Goal: Information Seeking & Learning: Check status

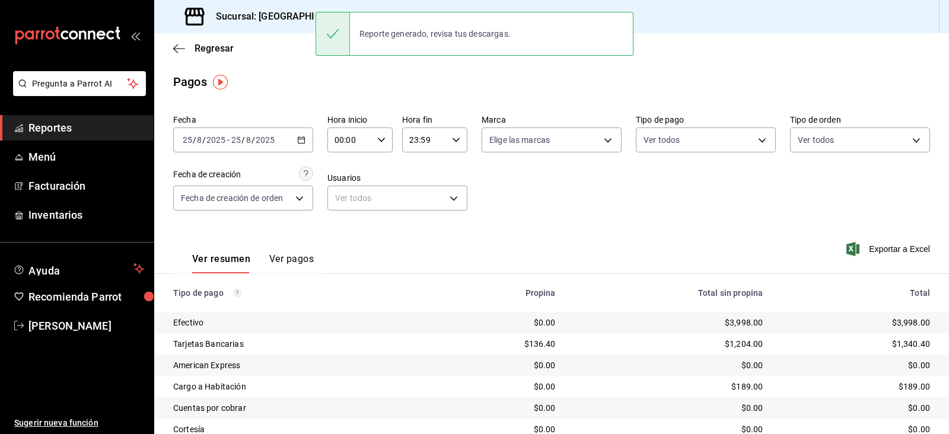
click at [273, 20] on h3 "Sucursal: [GEOGRAPHIC_DATA] Mx" at bounding box center [286, 16] width 161 height 14
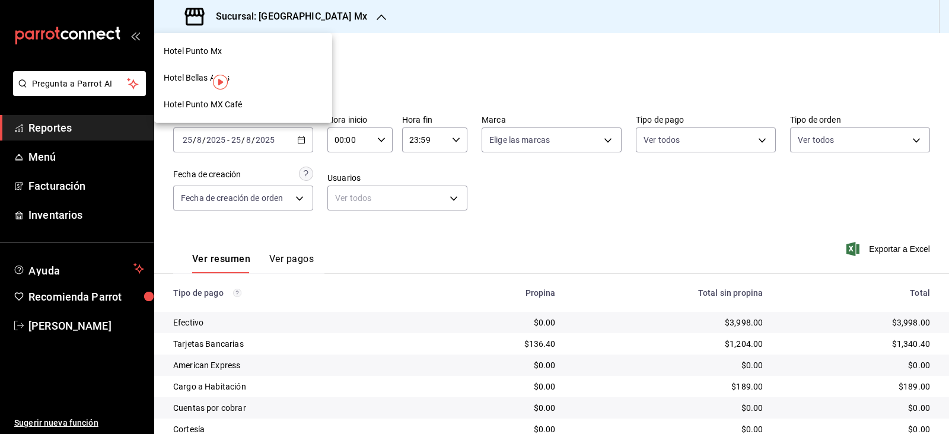
click at [251, 101] on div "Hotel Punto MX Café" at bounding box center [243, 104] width 159 height 12
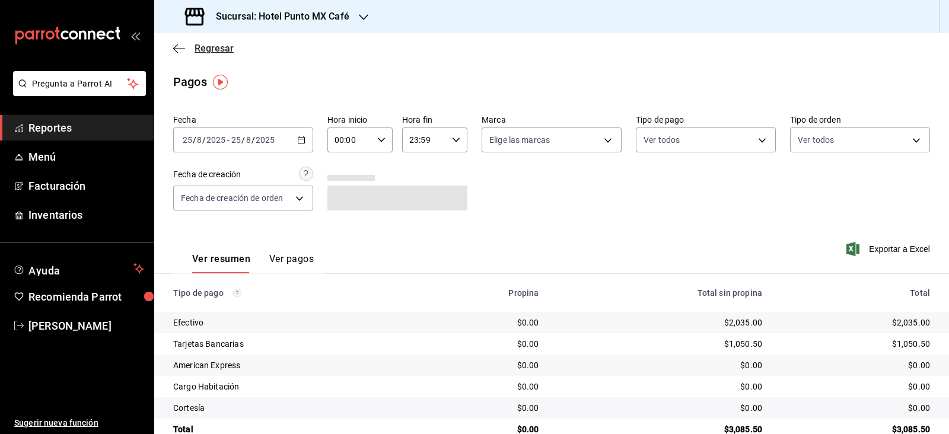
click at [221, 43] on span "Regresar" at bounding box center [214, 48] width 39 height 11
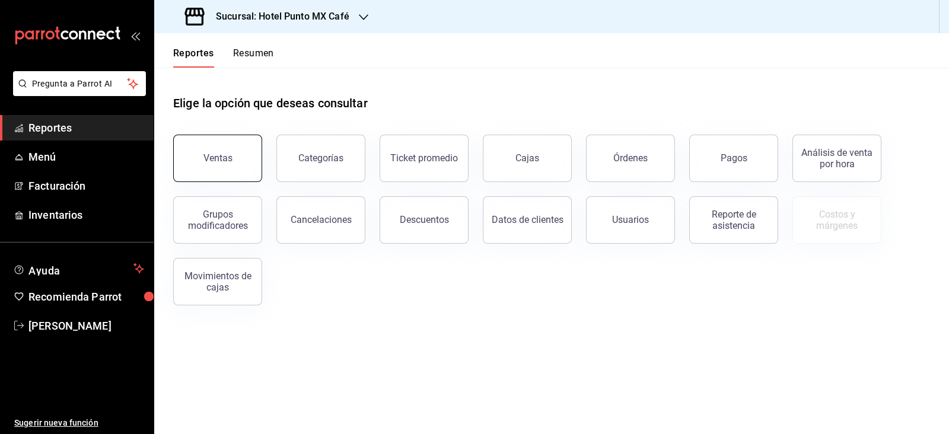
click at [219, 158] on div "Ventas" at bounding box center [217, 157] width 29 height 11
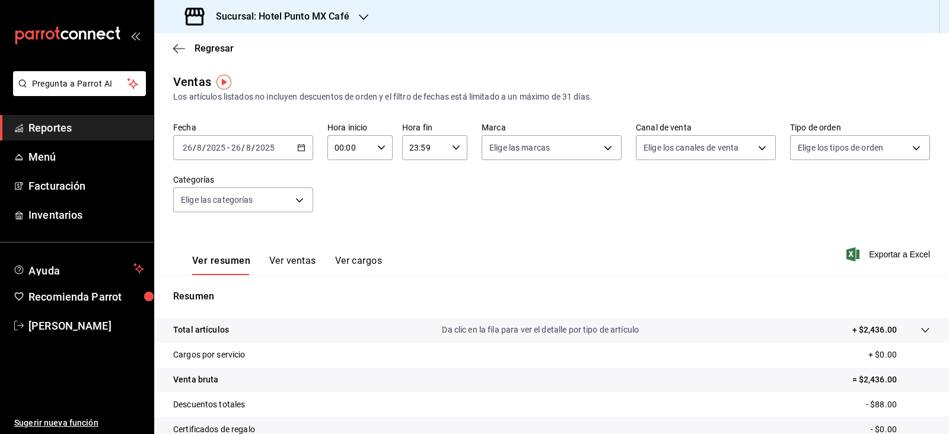
click at [264, 149] on input "2025" at bounding box center [265, 147] width 20 height 9
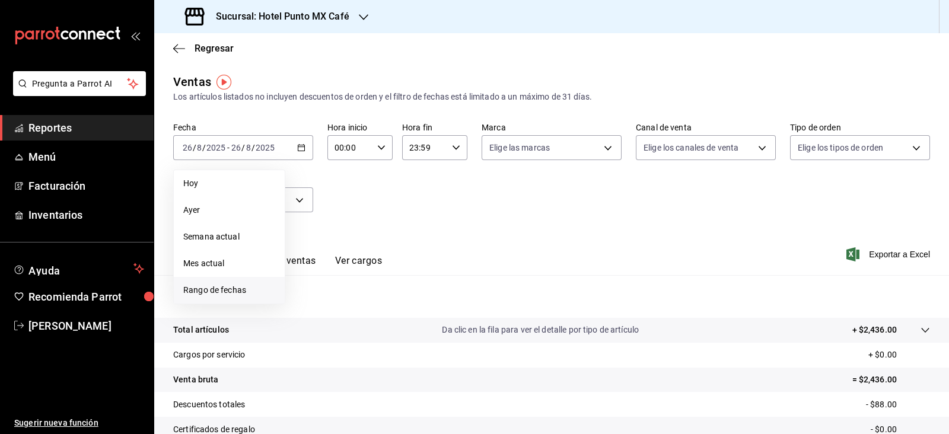
click at [222, 290] on span "Rango de fechas" at bounding box center [229, 290] width 92 height 12
click at [217, 259] on span "Mes actual" at bounding box center [229, 263] width 92 height 12
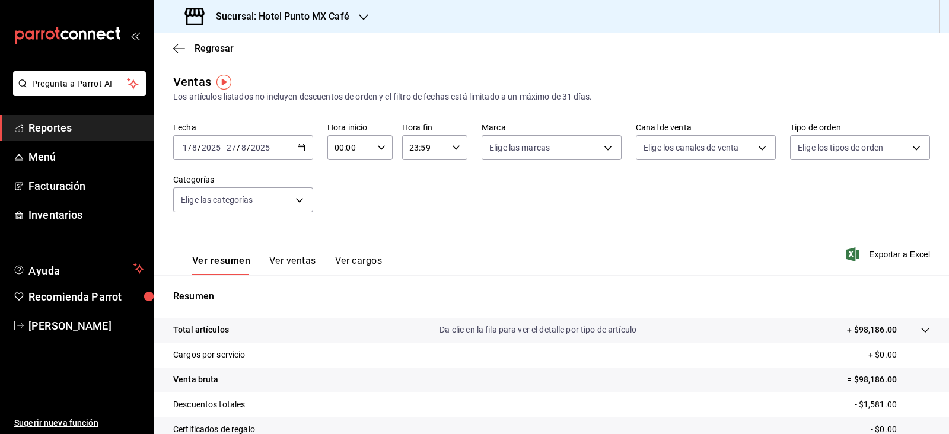
click at [217, 40] on div "Regresar" at bounding box center [551, 48] width 795 height 30
click at [218, 52] on span "Regresar" at bounding box center [214, 48] width 39 height 11
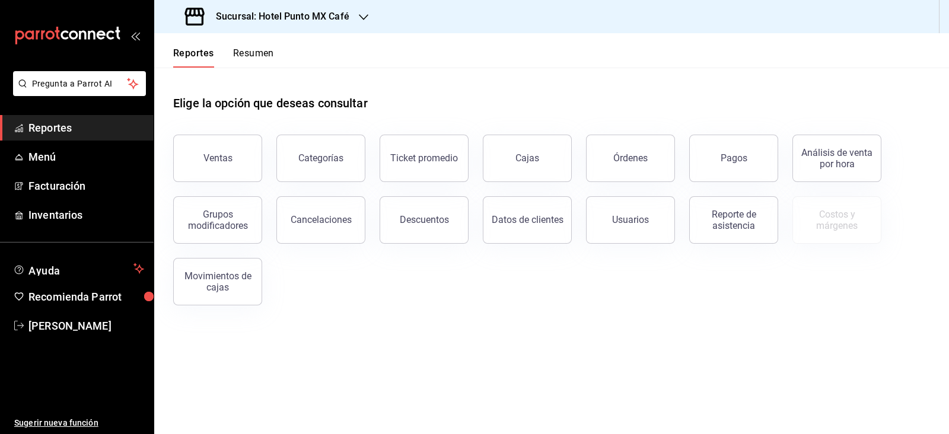
click at [258, 53] on button "Resumen" at bounding box center [253, 57] width 41 height 20
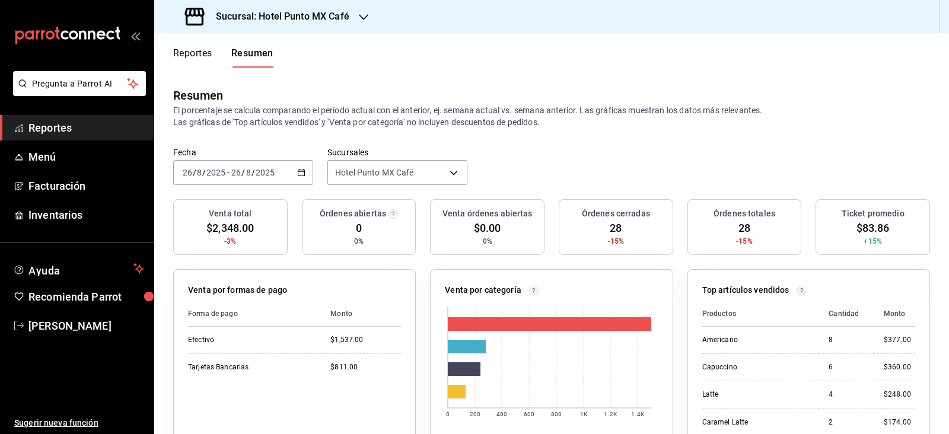
click at [229, 173] on div "[DATE] [DATE]" at bounding box center [252, 172] width 46 height 9
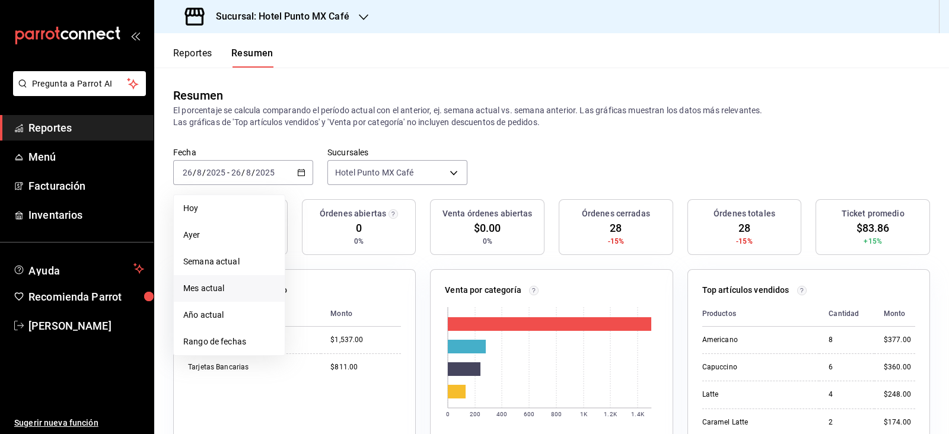
click at [219, 282] on span "Mes actual" at bounding box center [229, 288] width 92 height 12
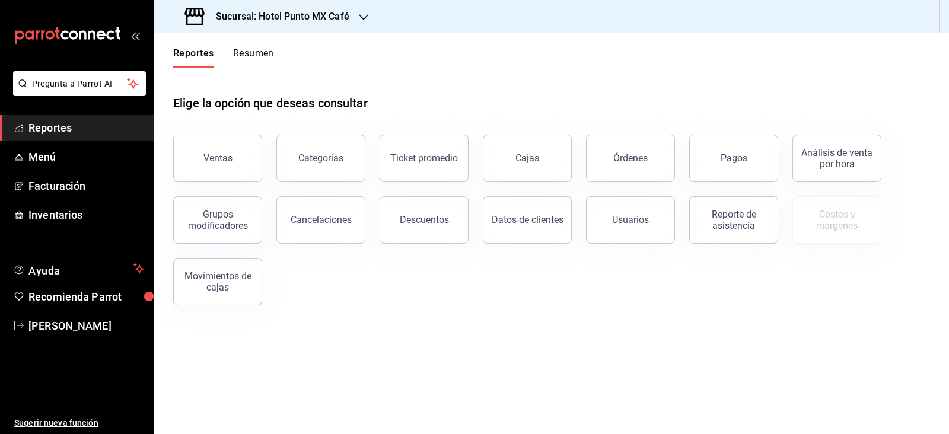
click at [255, 52] on button "Resumen" at bounding box center [253, 57] width 41 height 20
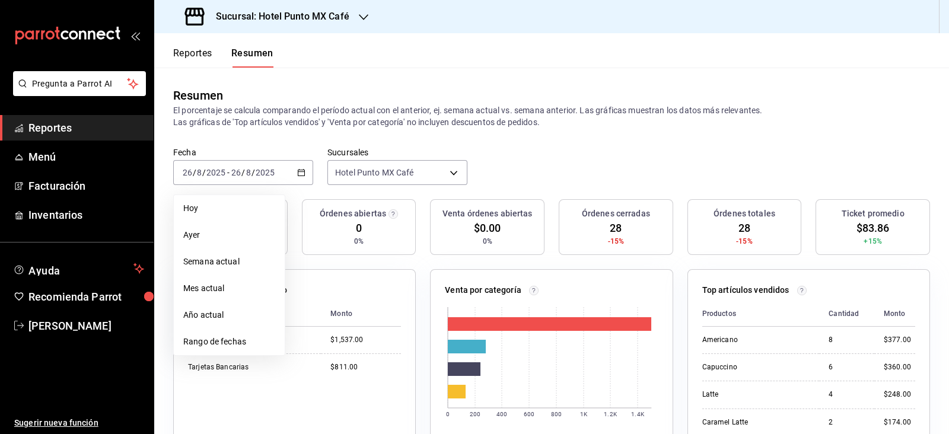
click at [202, 47] on button "Reportes" at bounding box center [192, 57] width 39 height 20
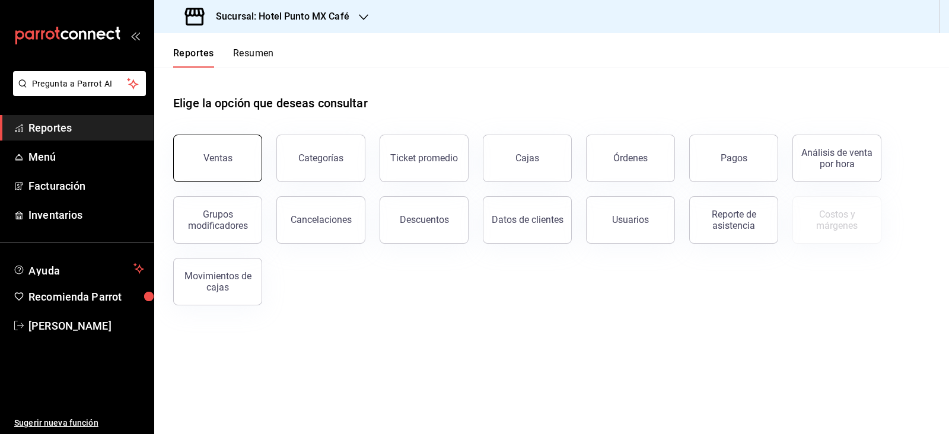
click at [215, 162] on div "Ventas" at bounding box center [217, 157] width 29 height 11
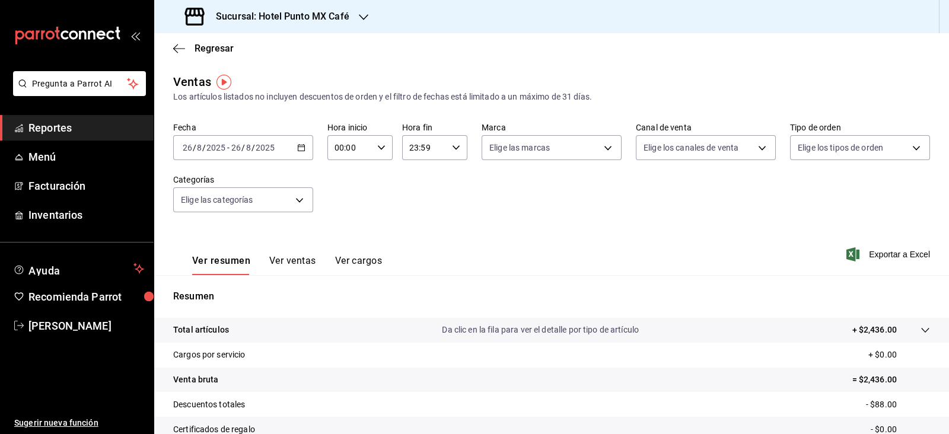
click at [278, 155] on div "[DATE] [DATE] - [DATE] [DATE]" at bounding box center [243, 147] width 140 height 25
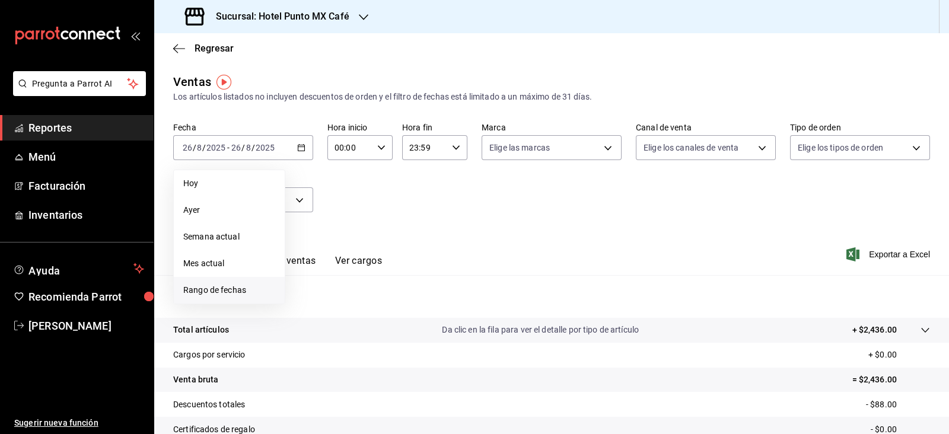
click at [238, 295] on span "Rango de fechas" at bounding box center [229, 290] width 92 height 12
click at [412, 192] on icon "button" at bounding box center [416, 191] width 14 height 14
click at [336, 224] on button "1" at bounding box center [330, 226] width 21 height 21
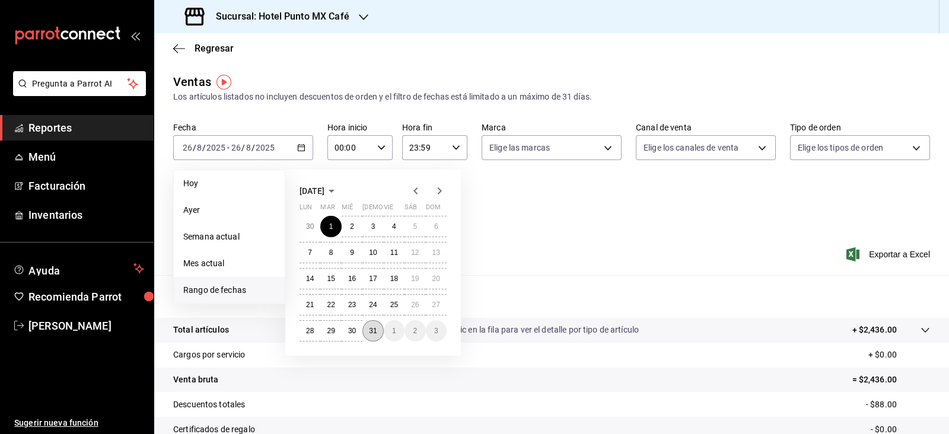
click at [371, 331] on abbr "31" at bounding box center [373, 331] width 8 height 8
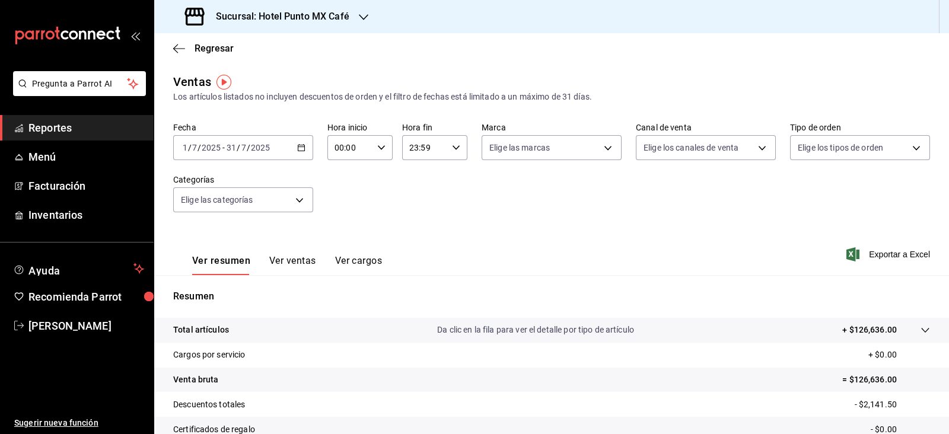
click at [239, 148] on span "/" at bounding box center [239, 147] width 4 height 9
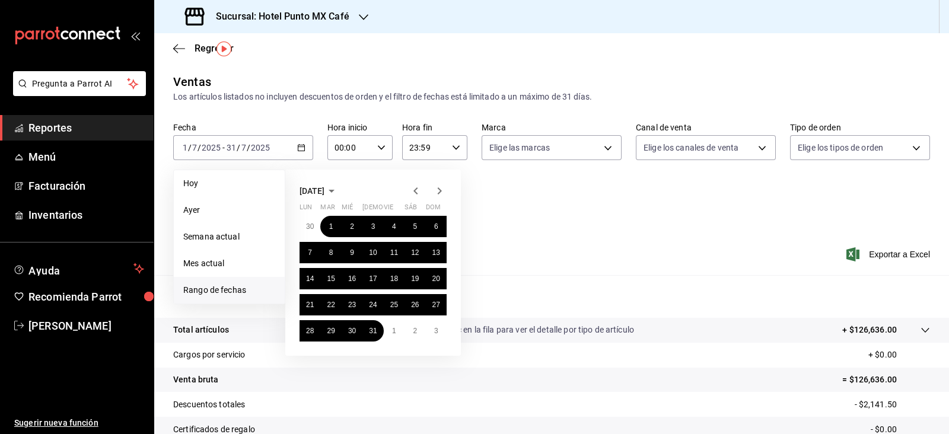
scroll to position [134, 0]
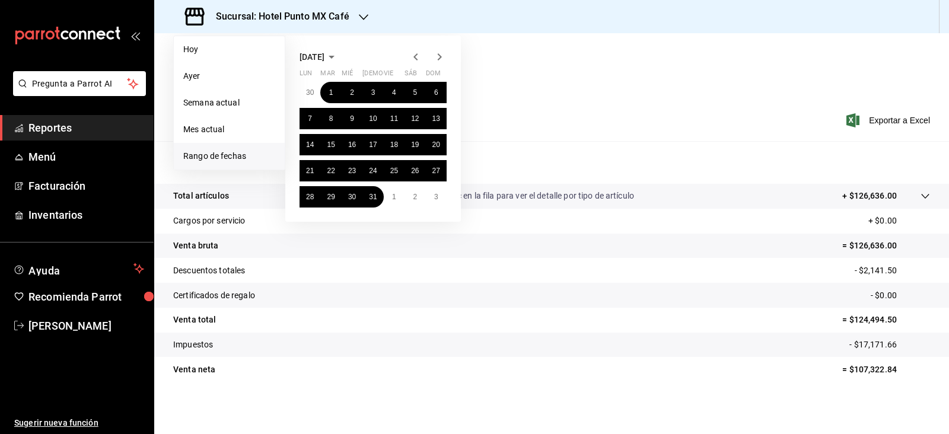
click at [436, 55] on icon "button" at bounding box center [439, 57] width 14 height 14
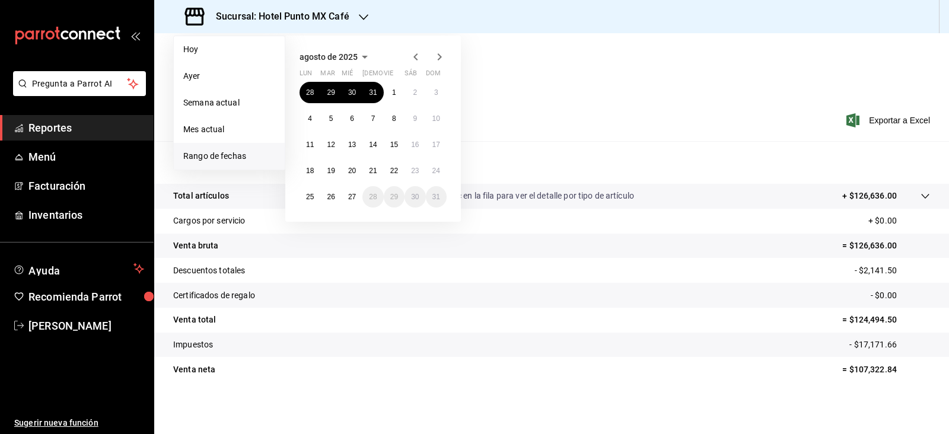
click at [512, 84] on div "Fecha [DATE] [DATE] - [DATE] [DATE] [DATE] [DATE] Semana actual Mes actual [GEO…" at bounding box center [551, 40] width 757 height 104
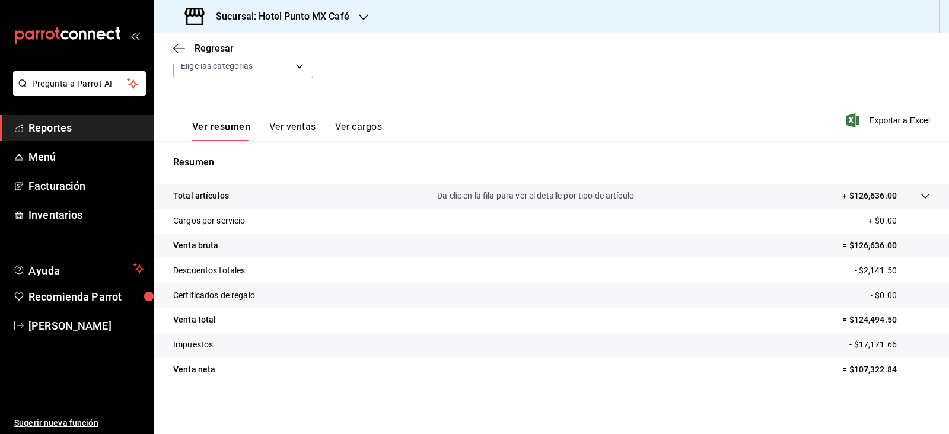
scroll to position [0, 0]
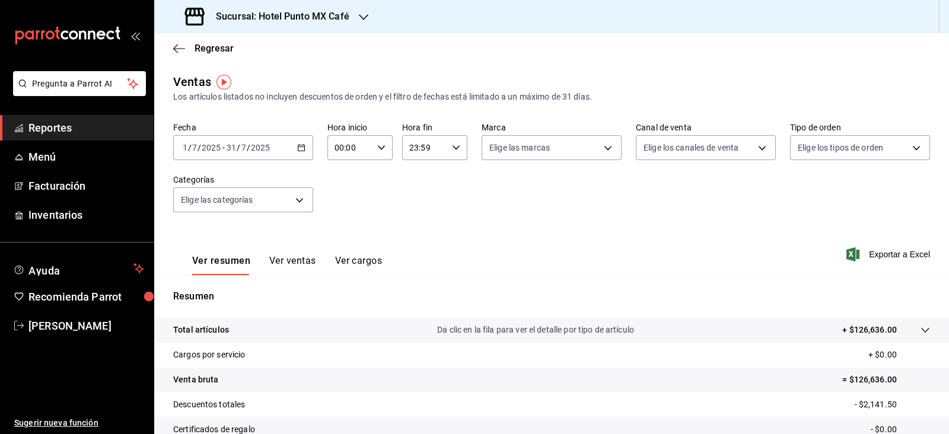
click at [264, 152] on input "2025" at bounding box center [260, 147] width 20 height 9
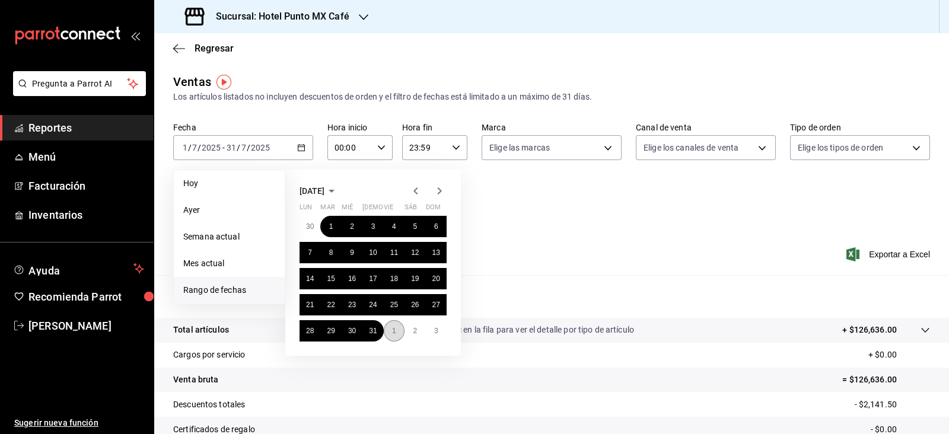
click at [394, 331] on abbr "1" at bounding box center [394, 331] width 4 height 8
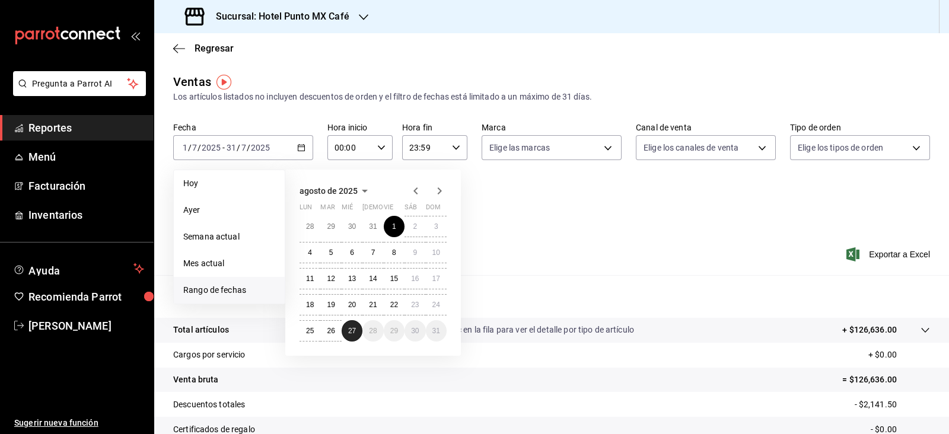
click at [350, 333] on abbr "27" at bounding box center [352, 331] width 8 height 8
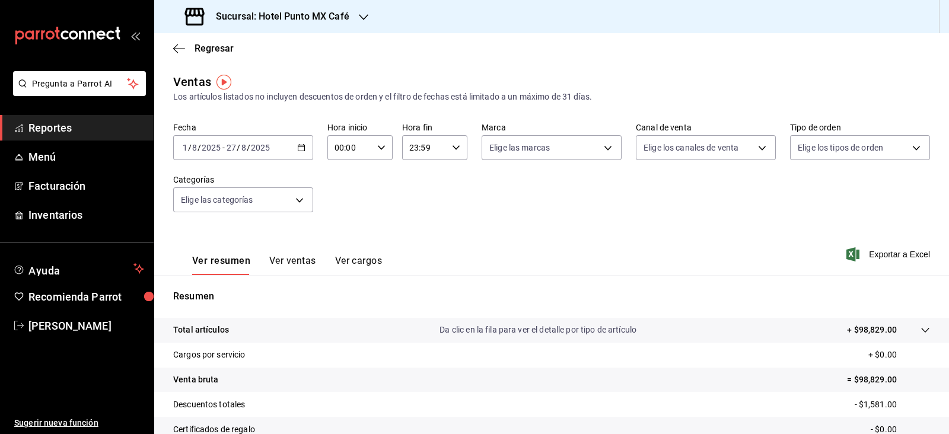
click at [282, 154] on div "[DATE] [DATE] - [DATE] [DATE]" at bounding box center [243, 147] width 140 height 25
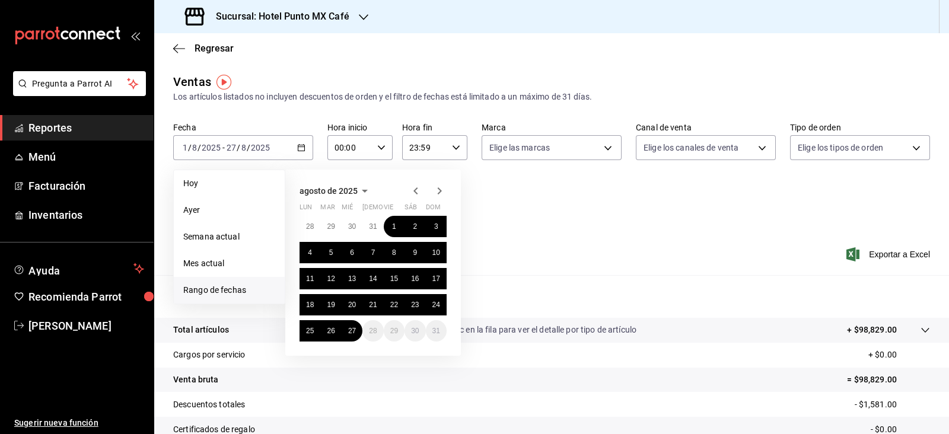
click at [415, 192] on icon "button" at bounding box center [415, 190] width 4 height 7
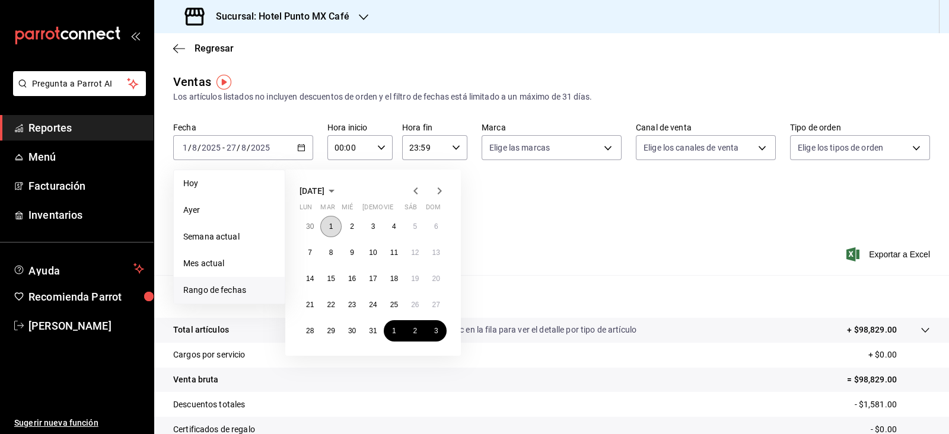
click at [332, 224] on abbr "1" at bounding box center [331, 226] width 4 height 8
click at [430, 303] on button "27" at bounding box center [436, 304] width 21 height 21
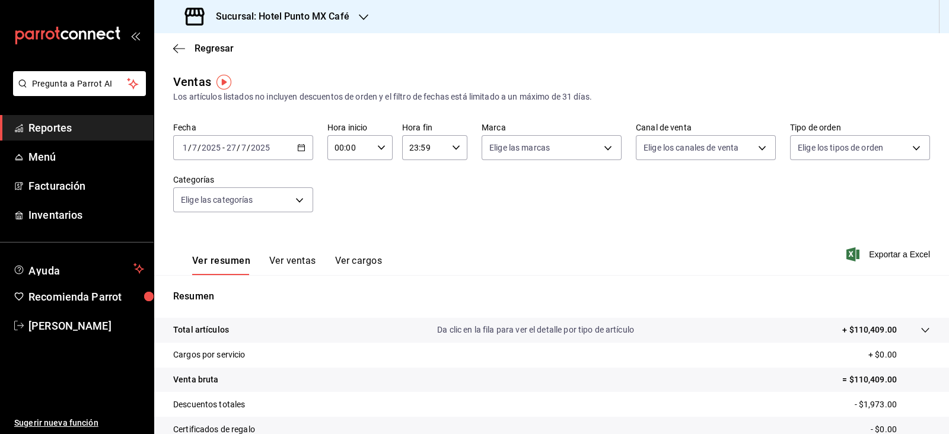
click at [288, 146] on div "[DATE] [DATE] - [DATE] [DATE]" at bounding box center [243, 147] width 140 height 25
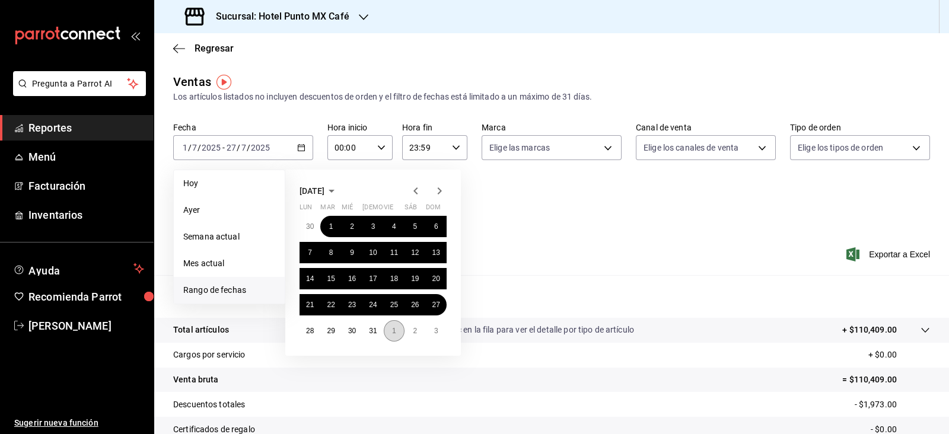
click at [397, 331] on button "1" at bounding box center [394, 330] width 21 height 21
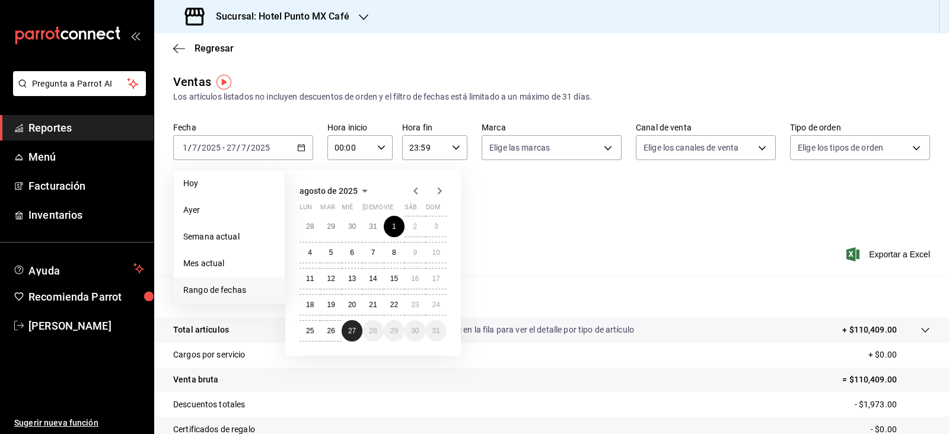
click at [350, 329] on abbr "27" at bounding box center [352, 331] width 8 height 8
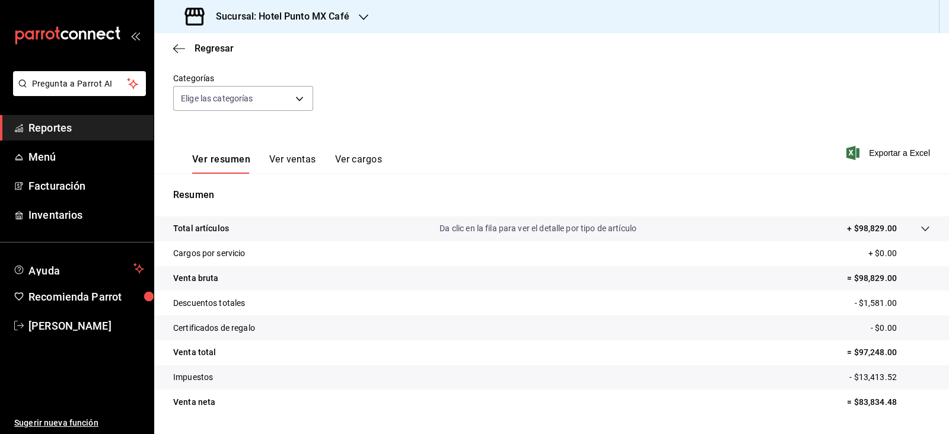
scroll to position [134, 0]
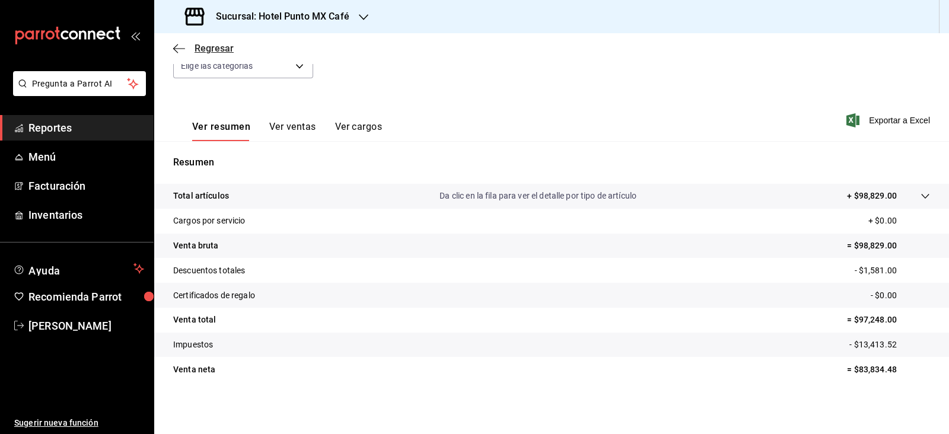
click at [202, 48] on span "Regresar" at bounding box center [214, 48] width 39 height 11
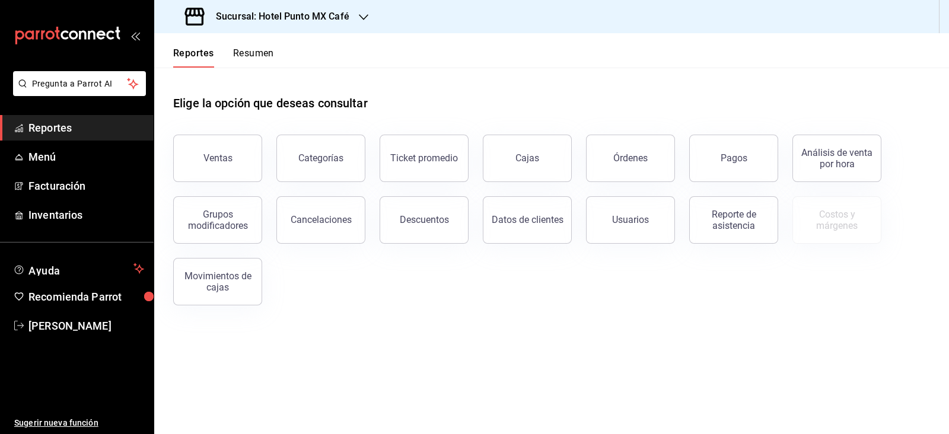
click at [346, 15] on h3 "Sucursal: Hotel Punto MX Café" at bounding box center [277, 16] width 143 height 14
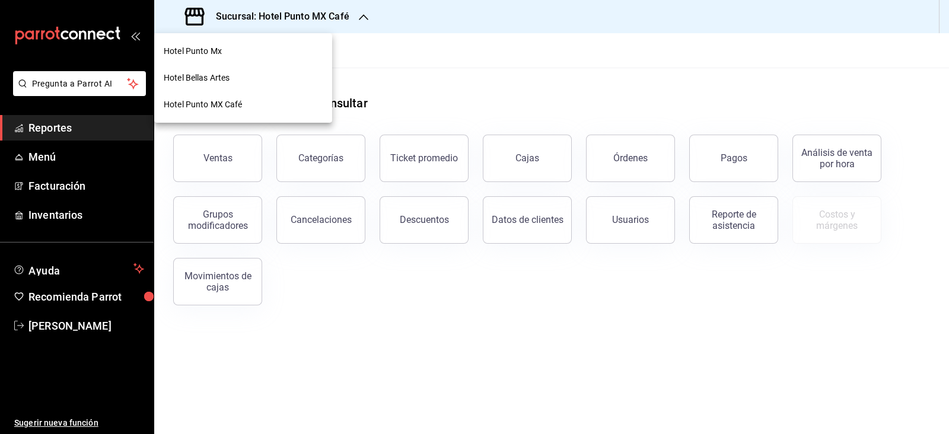
click at [232, 47] on div "Hotel Punto Mx" at bounding box center [243, 51] width 159 height 12
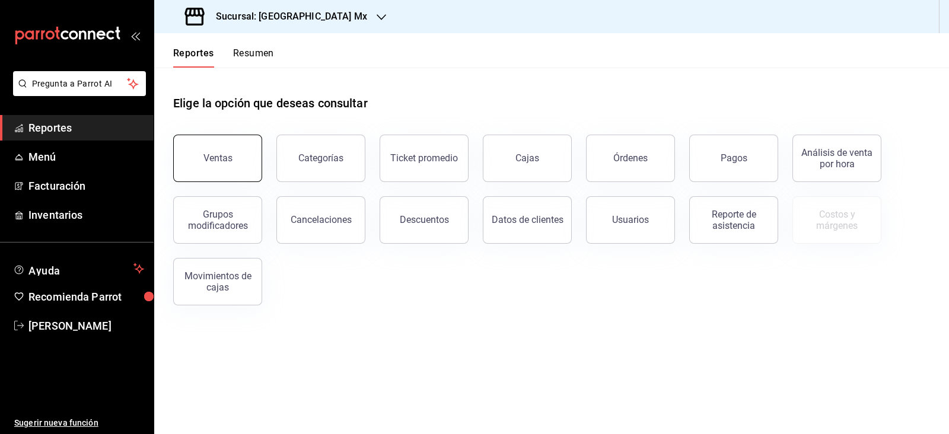
click at [247, 152] on button "Ventas" at bounding box center [217, 158] width 89 height 47
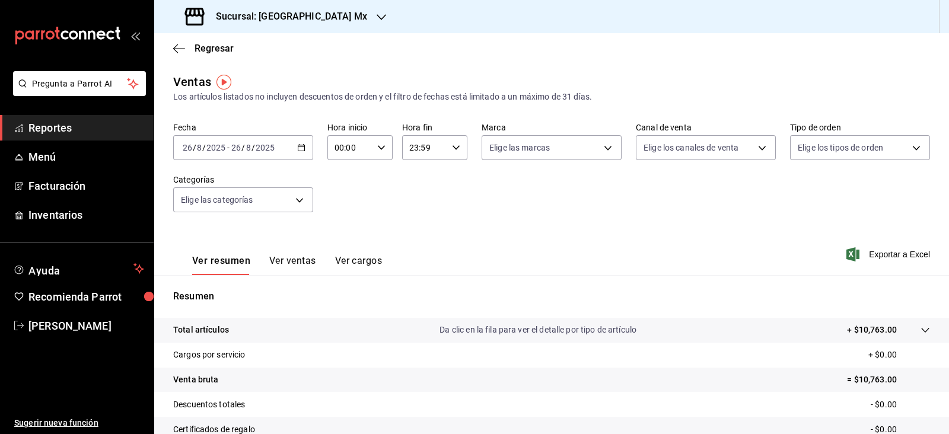
click at [247, 152] on input "8" at bounding box center [249, 147] width 6 height 9
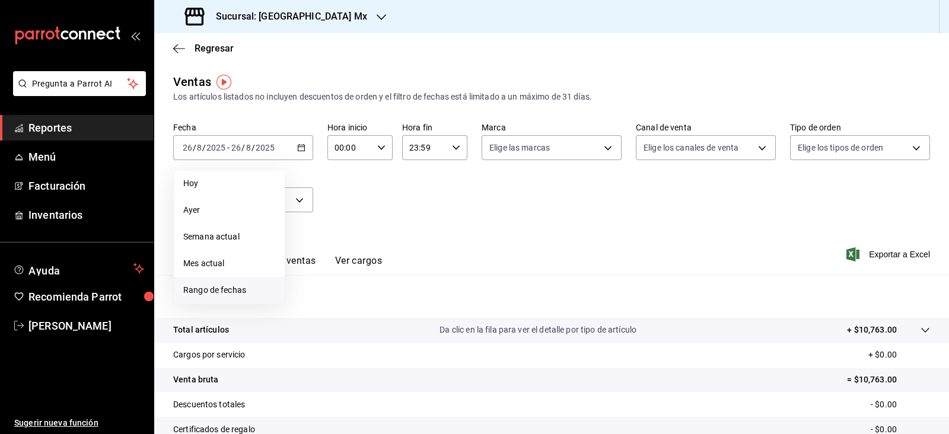
click at [198, 284] on span "Rango de fechas" at bounding box center [229, 290] width 92 height 12
click at [396, 222] on button "1" at bounding box center [394, 226] width 21 height 21
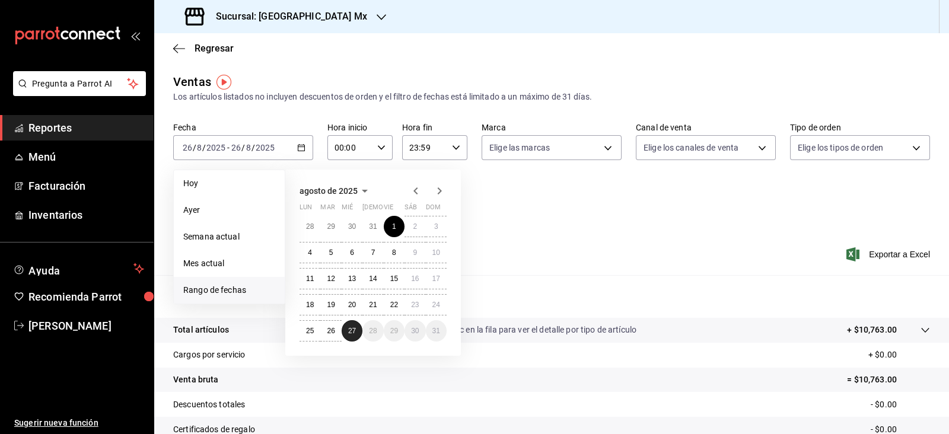
click at [353, 332] on abbr "27" at bounding box center [352, 331] width 8 height 8
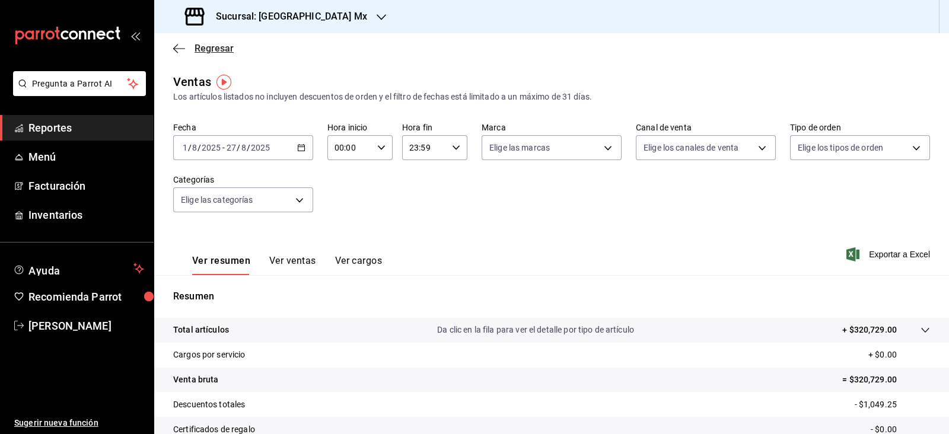
click at [210, 51] on span "Regresar" at bounding box center [214, 48] width 39 height 11
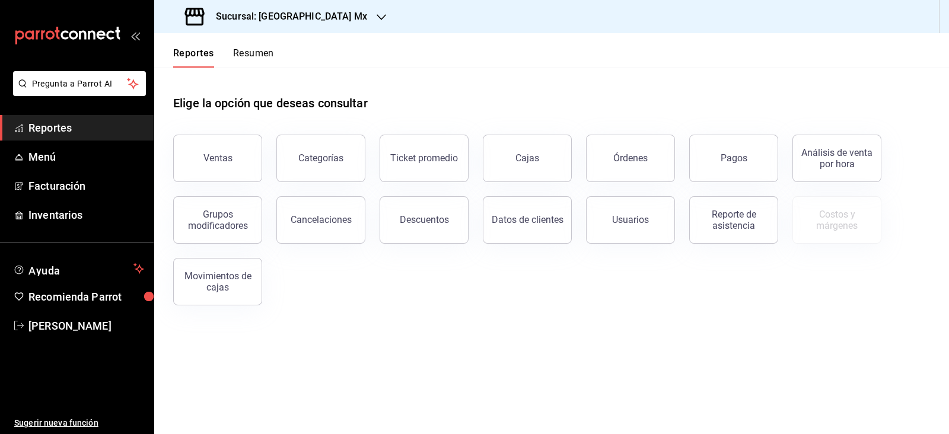
click at [246, 43] on div "Reportes Resumen" at bounding box center [214, 50] width 120 height 34
click at [250, 50] on button "Resumen" at bounding box center [253, 57] width 41 height 20
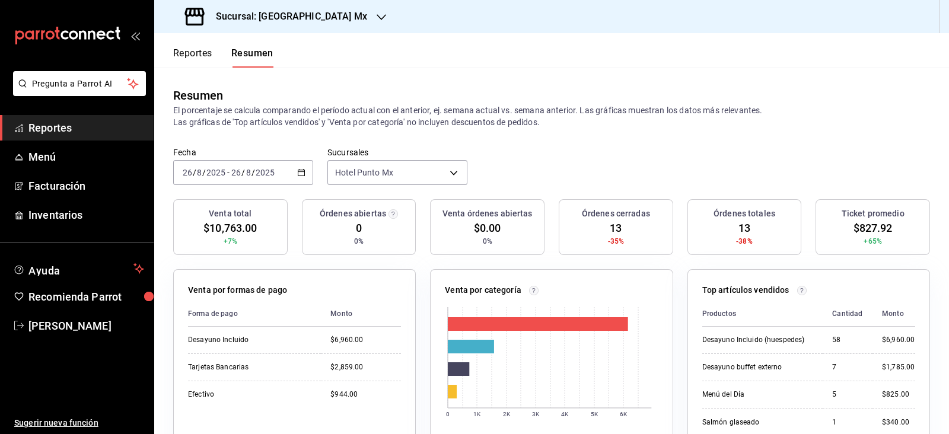
click at [267, 176] on input "2025" at bounding box center [265, 172] width 20 height 9
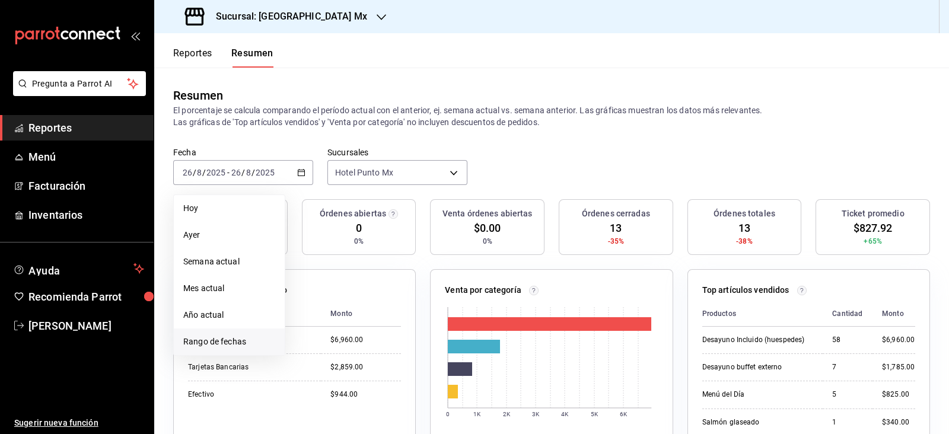
click at [212, 336] on span "Rango de fechas" at bounding box center [229, 342] width 92 height 12
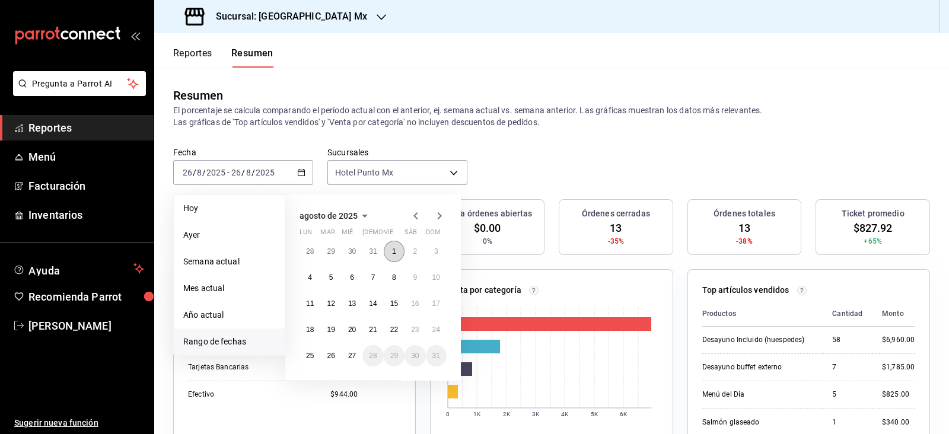
click at [397, 250] on button "1" at bounding box center [394, 251] width 21 height 21
click at [356, 358] on abbr "27" at bounding box center [352, 356] width 8 height 8
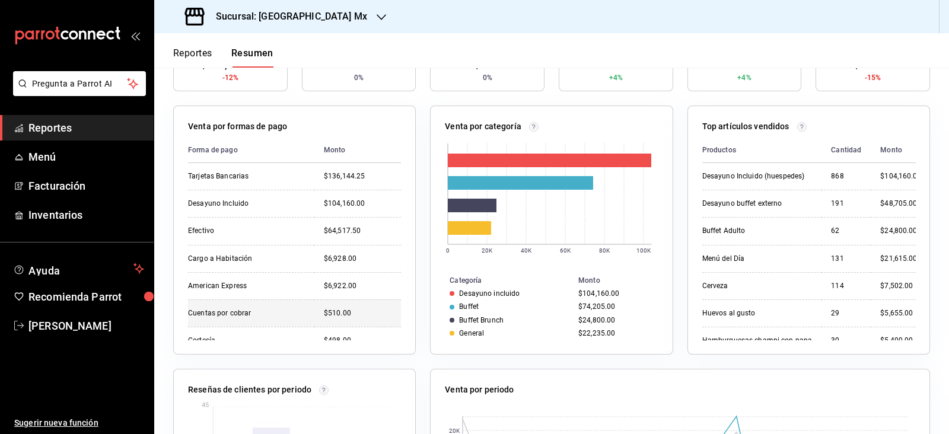
scroll to position [144, 0]
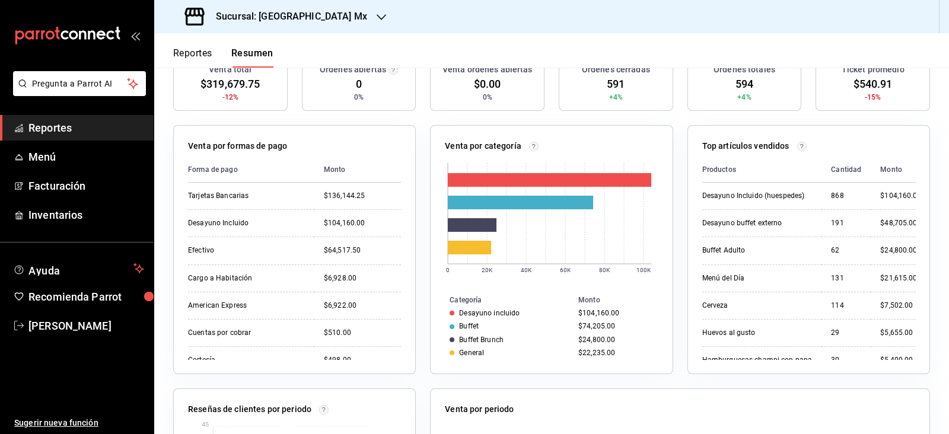
click at [342, 46] on header "Reportes Resumen" at bounding box center [551, 50] width 795 height 34
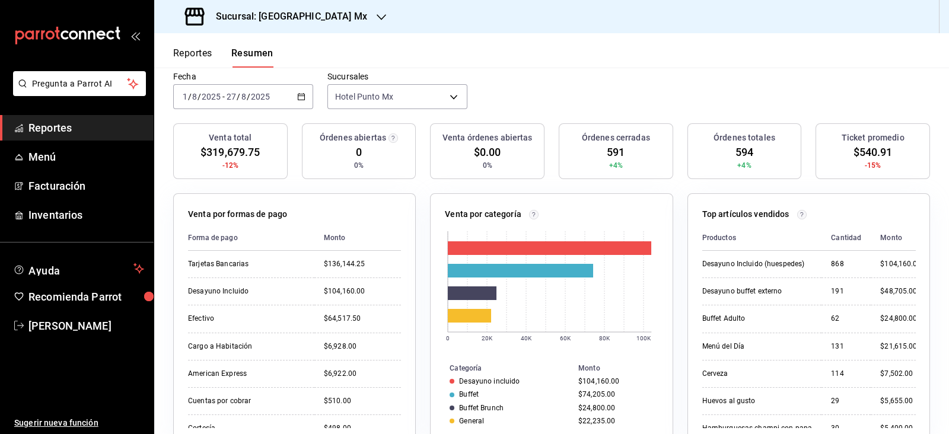
scroll to position [0, 0]
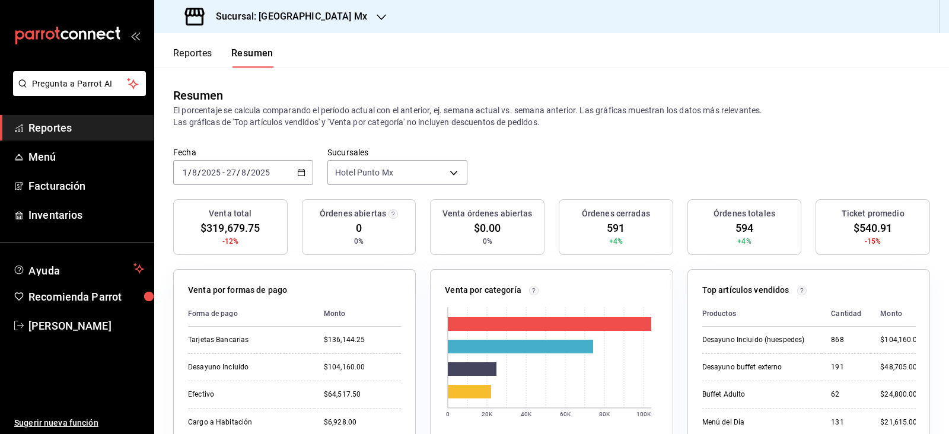
click at [248, 171] on span "/" at bounding box center [249, 172] width 4 height 9
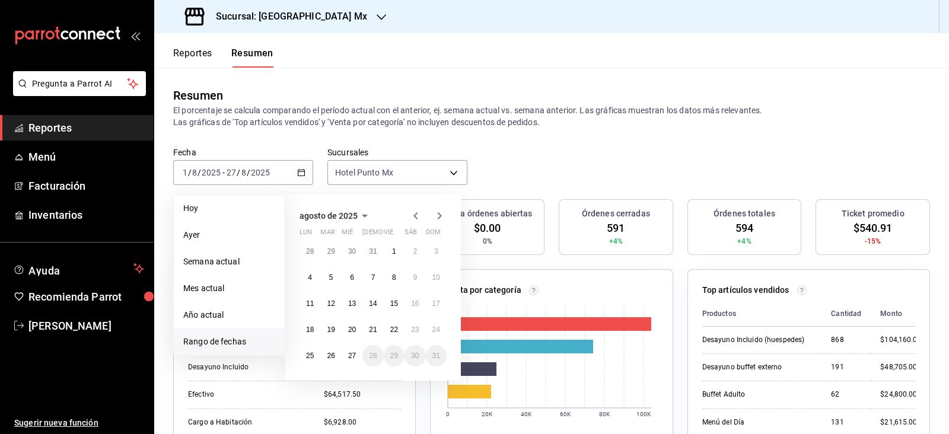
click at [409, 218] on icon "button" at bounding box center [416, 216] width 14 height 14
click at [334, 253] on button "1" at bounding box center [330, 251] width 21 height 21
click at [433, 329] on abbr "27" at bounding box center [436, 330] width 8 height 8
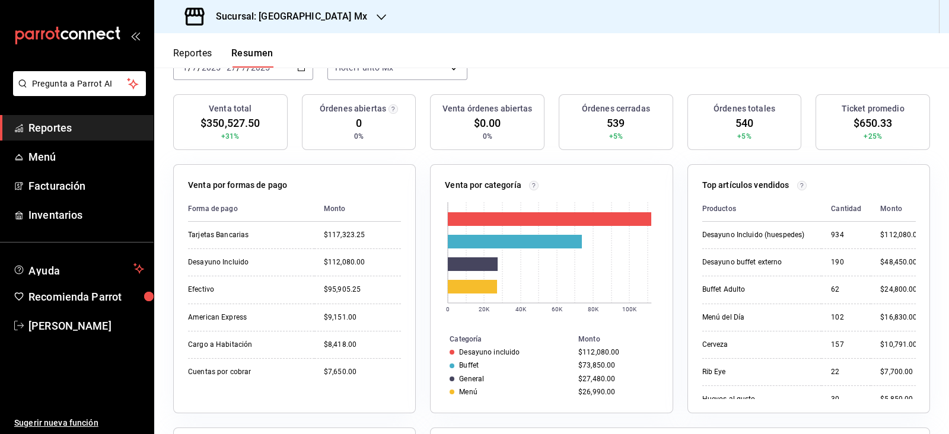
scroll to position [74, 0]
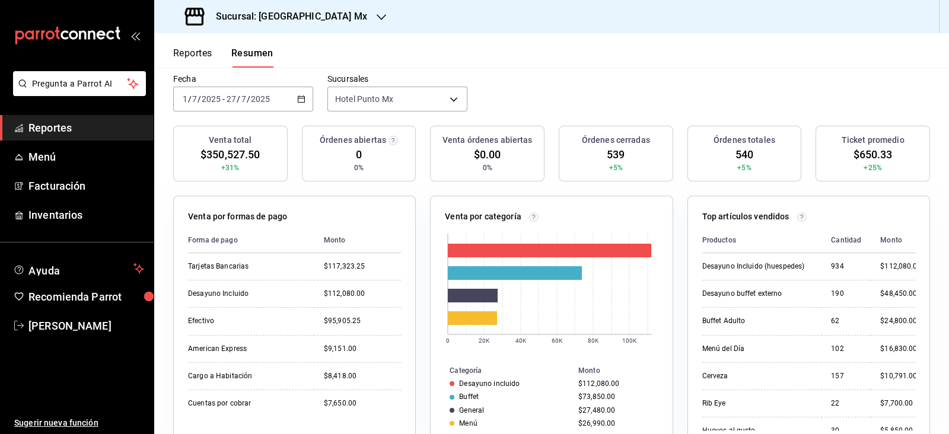
click at [307, 21] on h3 "Sucursal: [GEOGRAPHIC_DATA] Mx" at bounding box center [286, 16] width 161 height 14
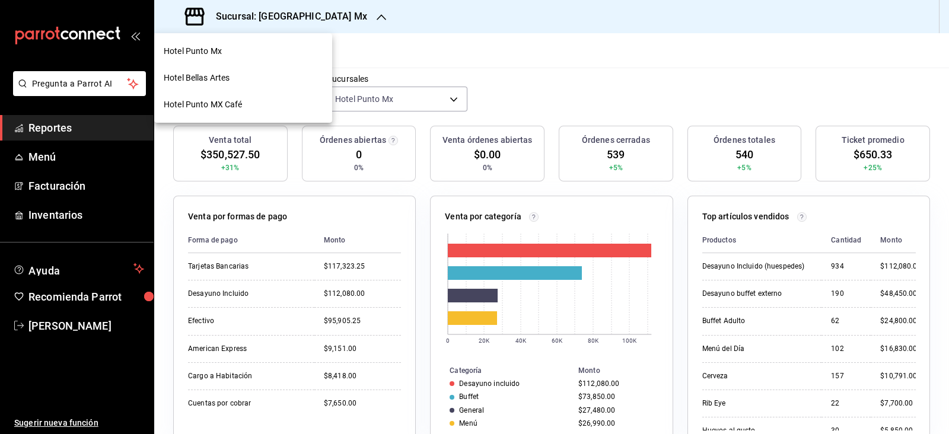
click at [320, 11] on div at bounding box center [474, 217] width 949 height 434
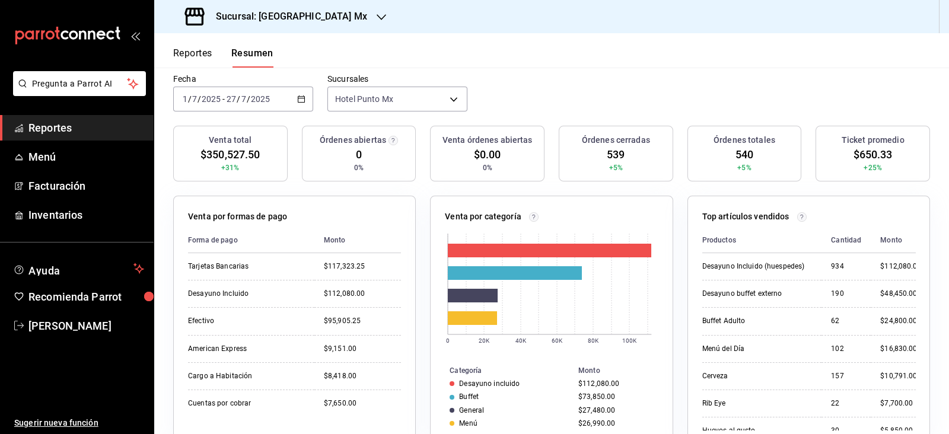
click at [311, 29] on div "Sucursal: [GEOGRAPHIC_DATA] Mx" at bounding box center [277, 16] width 227 height 33
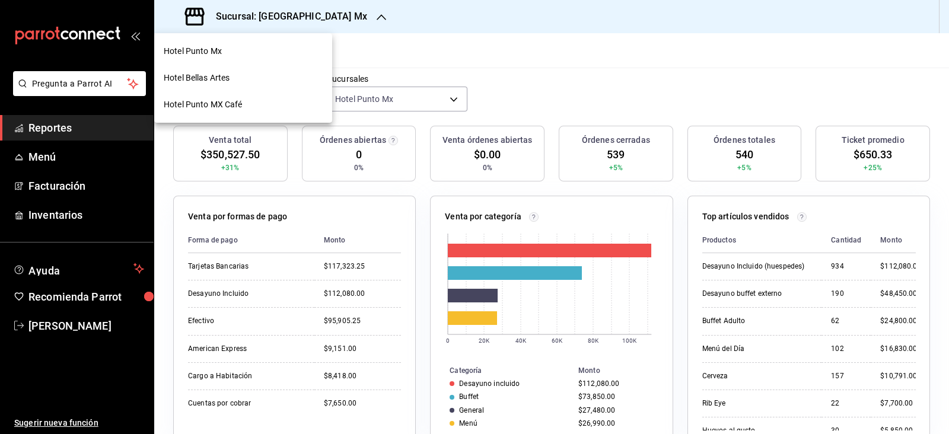
click at [231, 94] on div "Hotel Punto MX Café" at bounding box center [243, 104] width 178 height 27
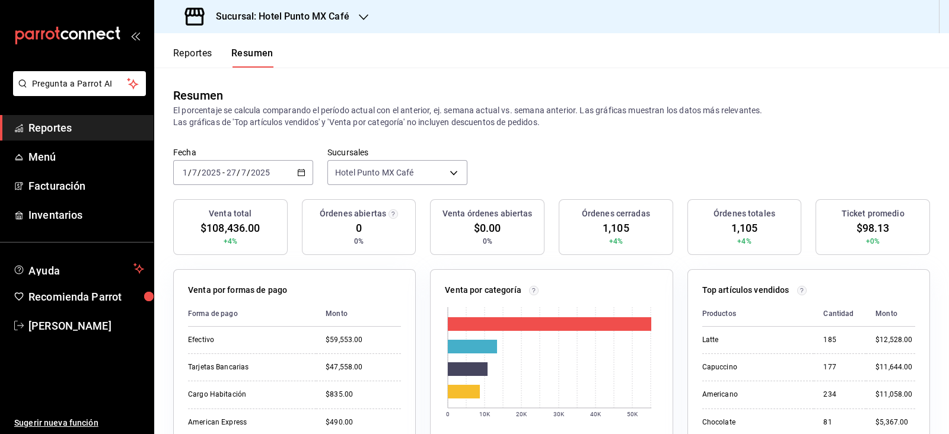
click at [237, 177] on span "/" at bounding box center [239, 172] width 4 height 9
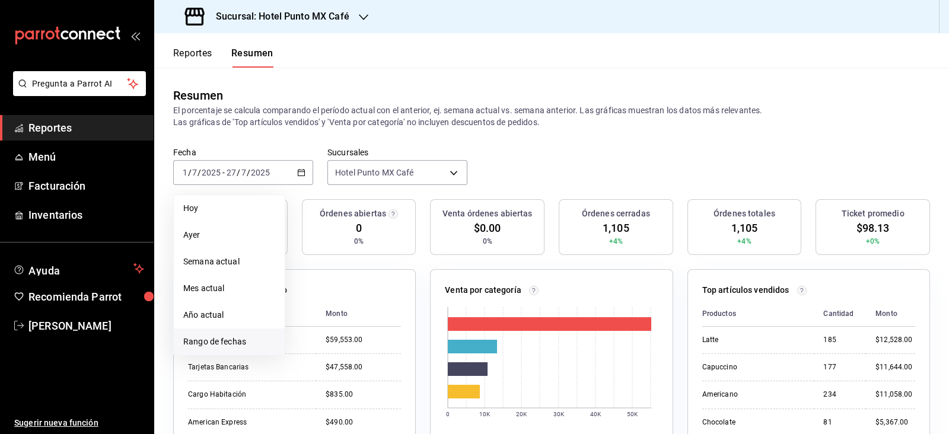
click at [239, 346] on span "Rango de fechas" at bounding box center [229, 342] width 92 height 12
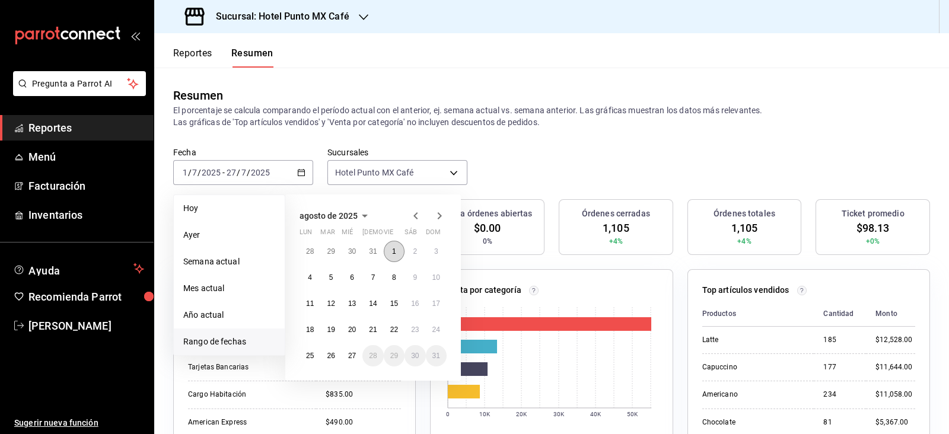
click at [397, 254] on button "1" at bounding box center [394, 251] width 21 height 21
click at [353, 359] on button "27" at bounding box center [352, 355] width 21 height 21
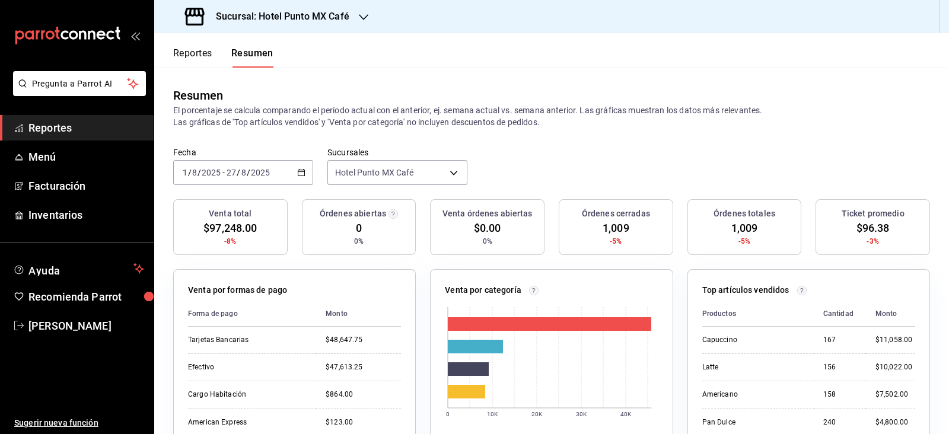
click at [264, 173] on input "2025" at bounding box center [260, 172] width 20 height 9
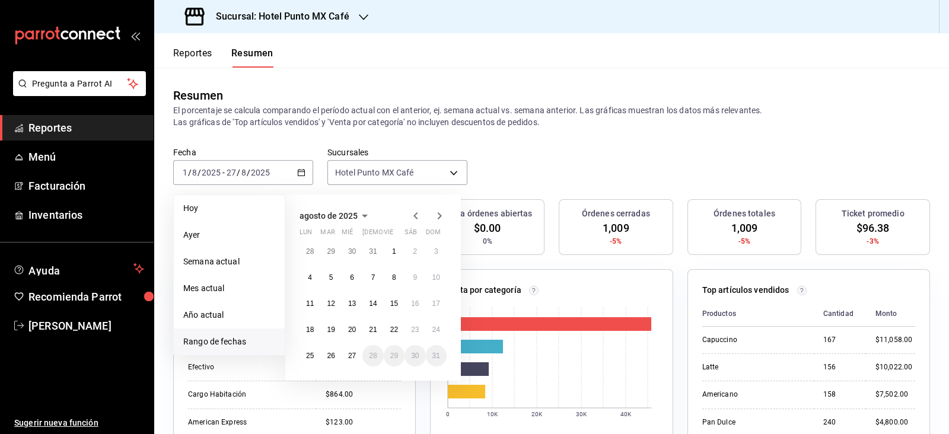
click at [412, 217] on icon "button" at bounding box center [416, 216] width 14 height 14
click at [328, 250] on button "1" at bounding box center [330, 251] width 21 height 21
click at [430, 333] on button "27" at bounding box center [436, 329] width 21 height 21
